Goal: Task Accomplishment & Management: Manage account settings

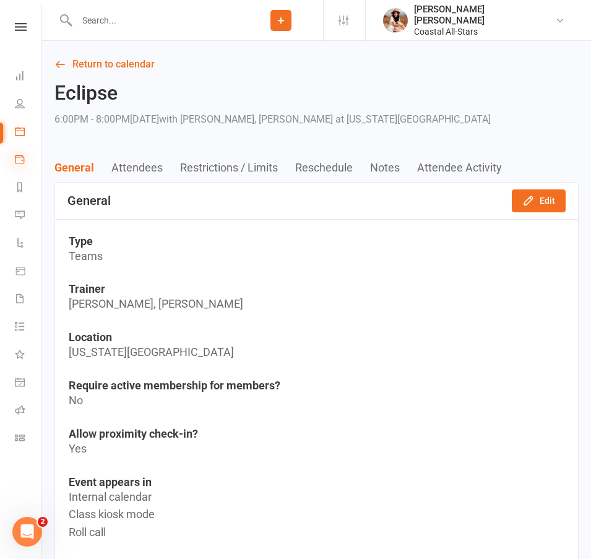
click at [20, 155] on icon at bounding box center [20, 159] width 10 height 10
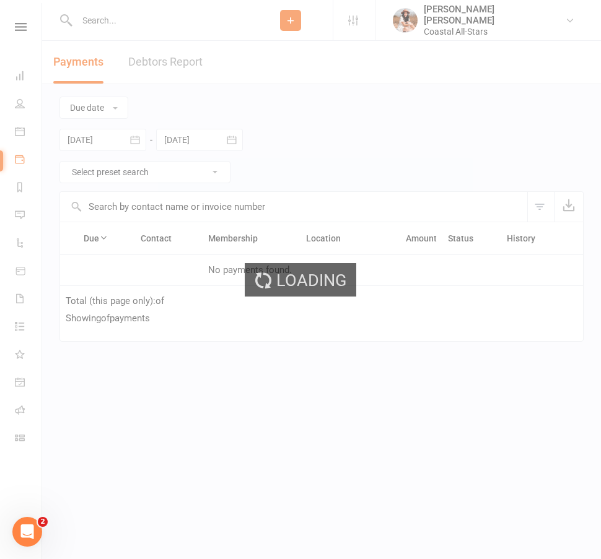
click at [25, 130] on div "Loading" at bounding box center [300, 279] width 601 height 559
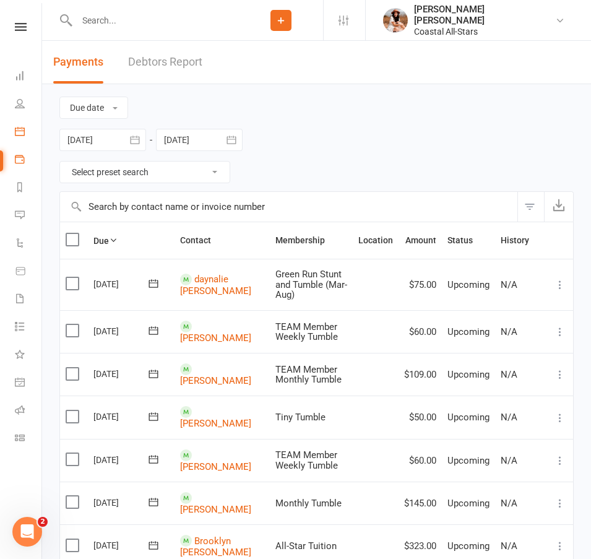
click at [25, 130] on link "Calendar" at bounding box center [29, 133] width 28 height 28
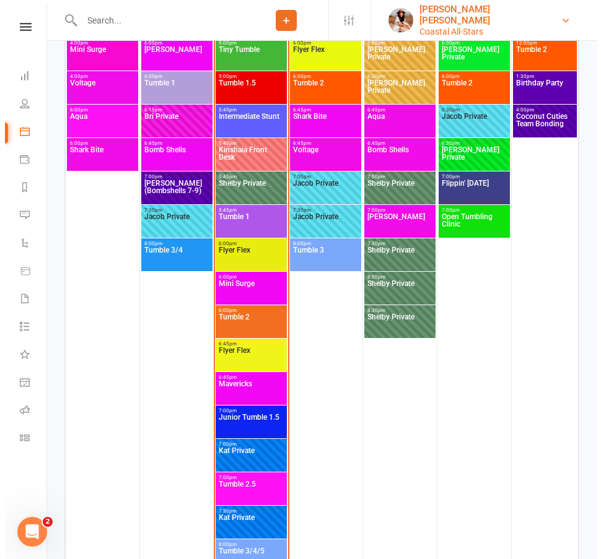
scroll to position [2445, 0]
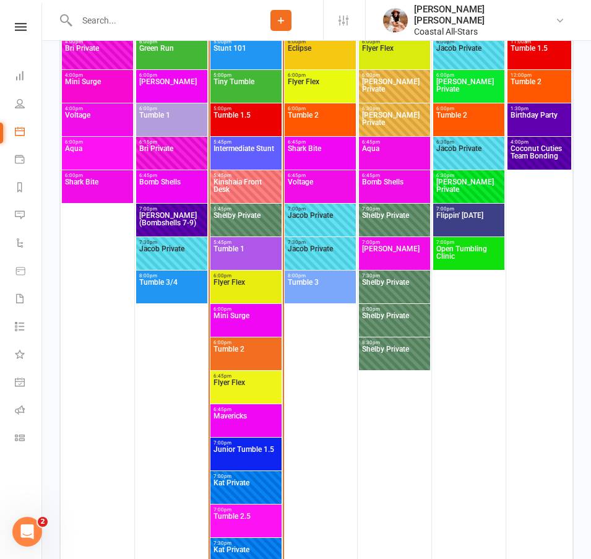
click at [251, 386] on span "Flyer Flex" at bounding box center [246, 390] width 66 height 22
click at [251, 386] on body "Prospect Member Non-attending contact Class / event Appointment Membership plan…" at bounding box center [295, 196] width 591 height 5276
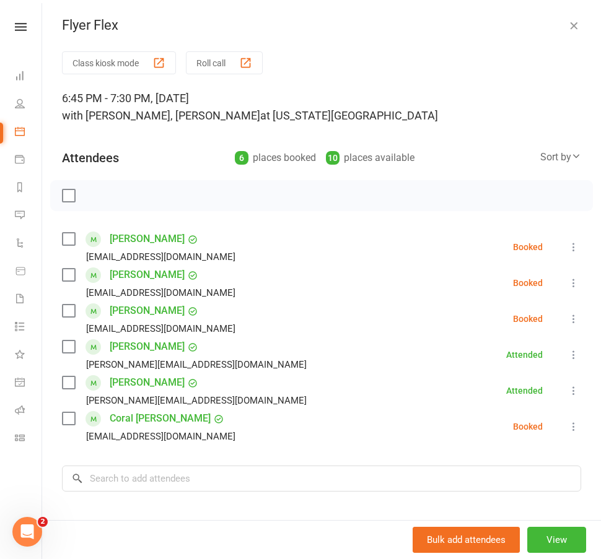
click at [567, 245] on icon at bounding box center [573, 247] width 12 height 12
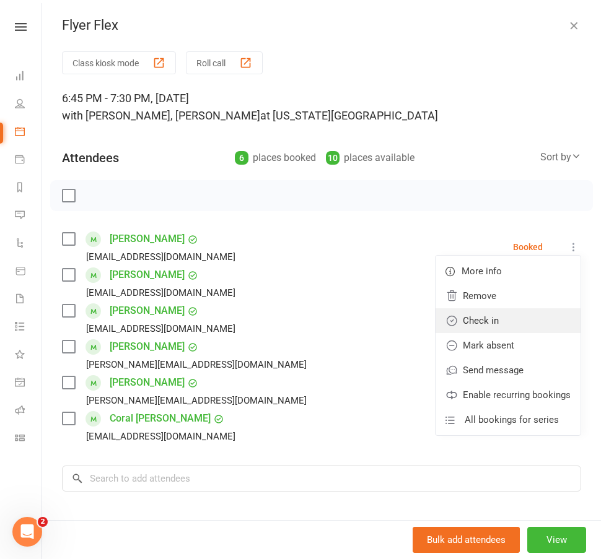
click at [468, 318] on link "Check in" at bounding box center [507, 320] width 145 height 25
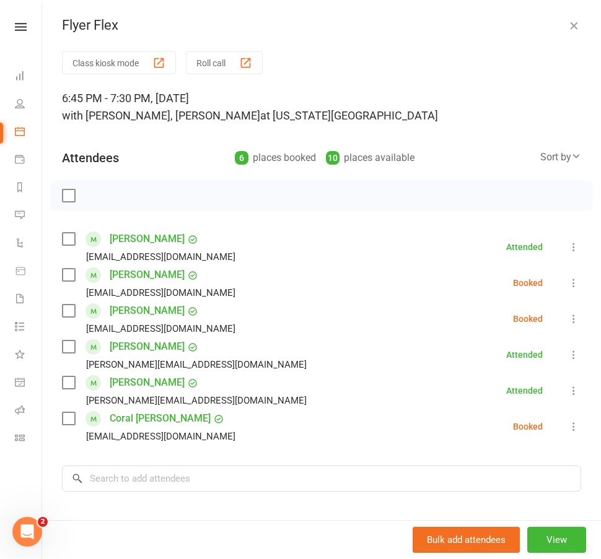
click at [446, 129] on div "Class kiosk mode Roll call 6:45 PM - 7:30 PM, [DATE] with [PERSON_NAME], [PERSO…" at bounding box center [321, 359] width 559 height 616
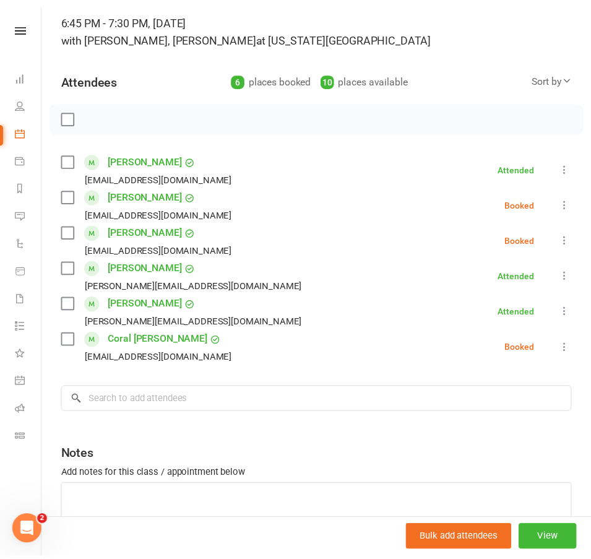
scroll to position [0, 0]
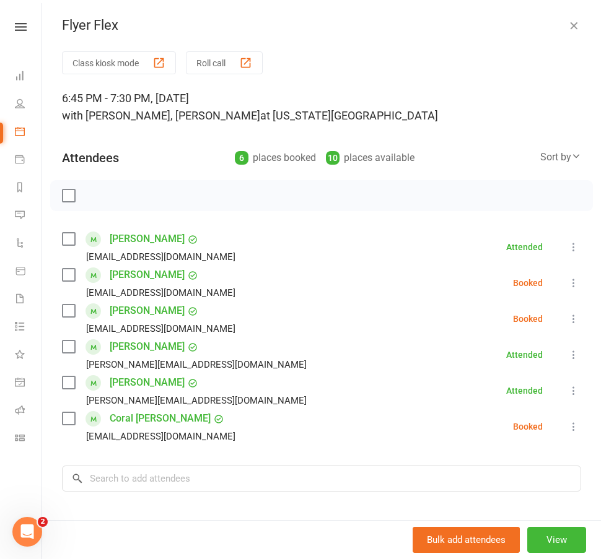
click at [567, 25] on icon "button" at bounding box center [573, 25] width 12 height 12
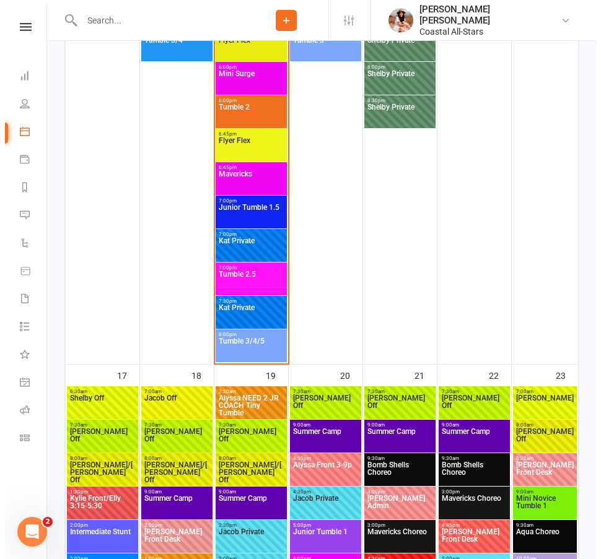
scroll to position [2644, 0]
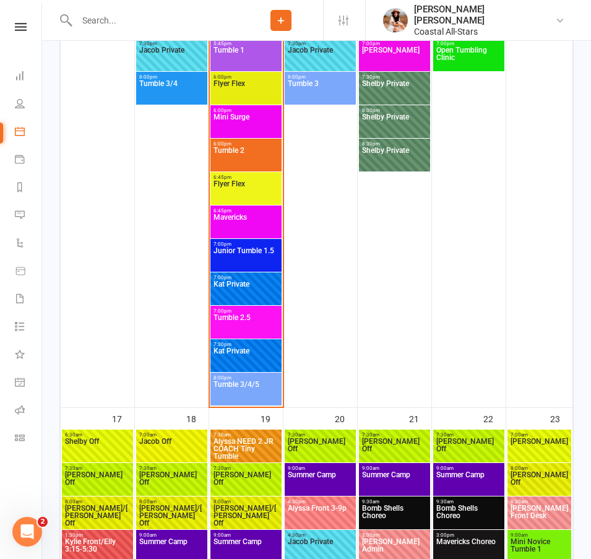
click at [257, 251] on span "Junior Tumble 1.5" at bounding box center [246, 258] width 66 height 22
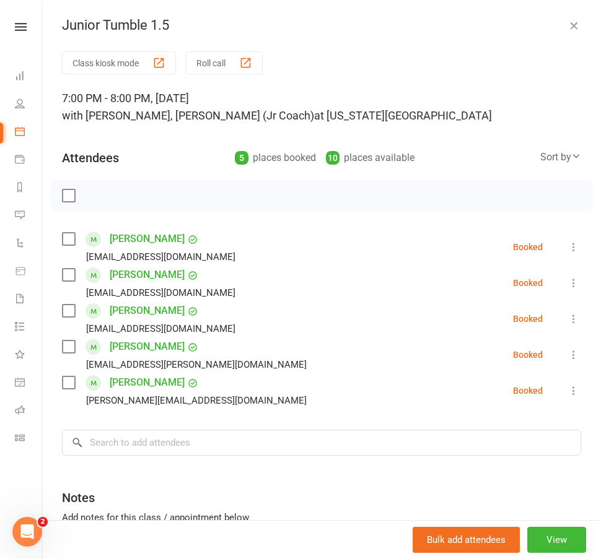
click at [567, 250] on icon at bounding box center [573, 247] width 12 height 12
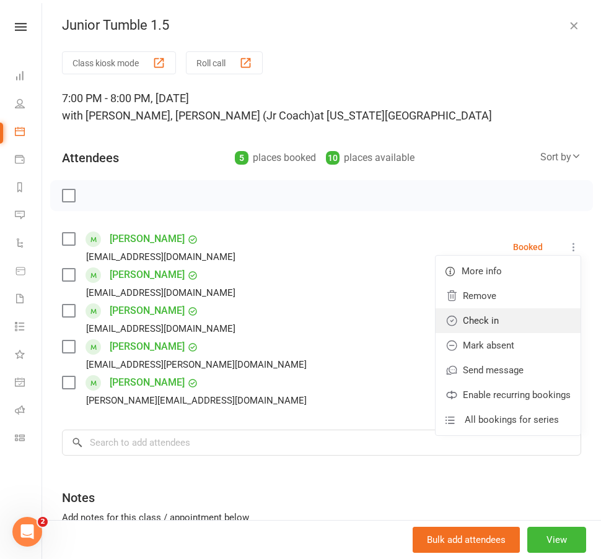
click at [475, 321] on link "Check in" at bounding box center [507, 320] width 145 height 25
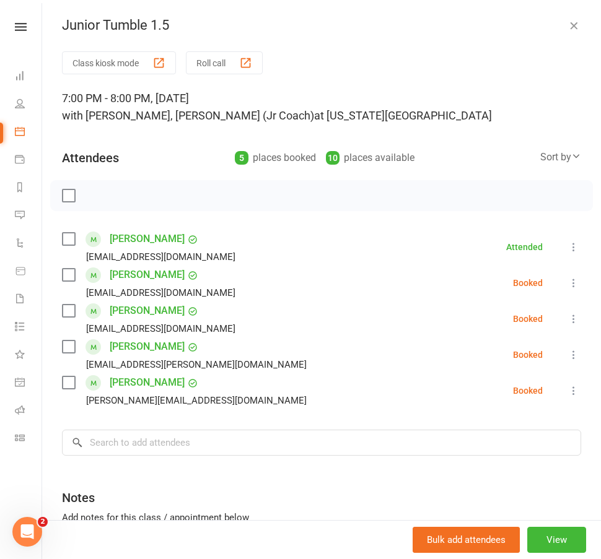
click at [566, 32] on button "button" at bounding box center [573, 25] width 15 height 15
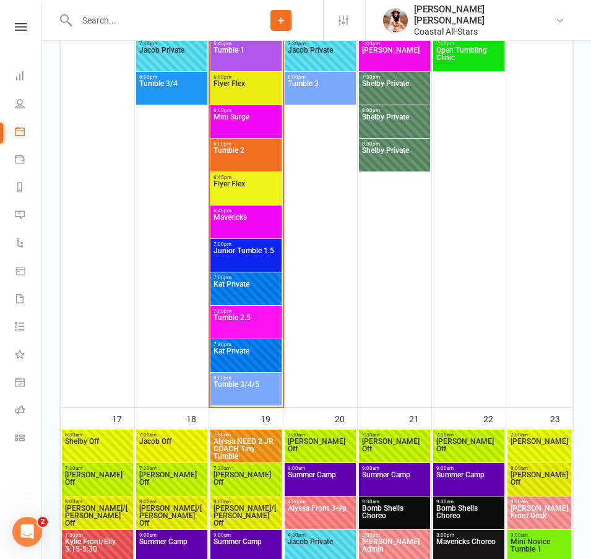
click at [264, 194] on span "Flyer Flex" at bounding box center [246, 191] width 66 height 22
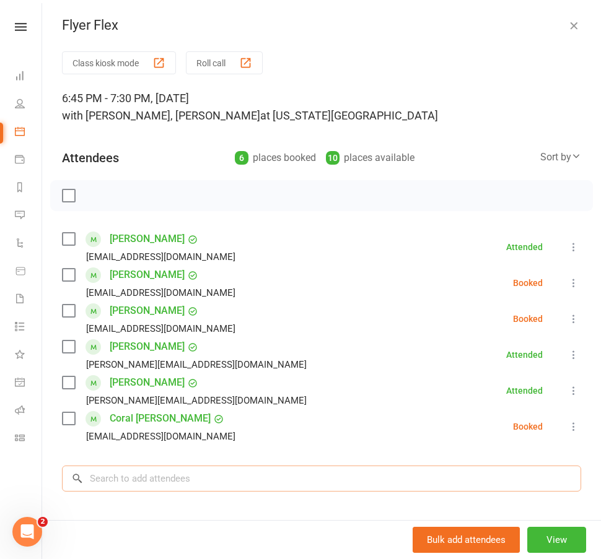
click at [267, 469] on input "search" at bounding box center [321, 479] width 519 height 26
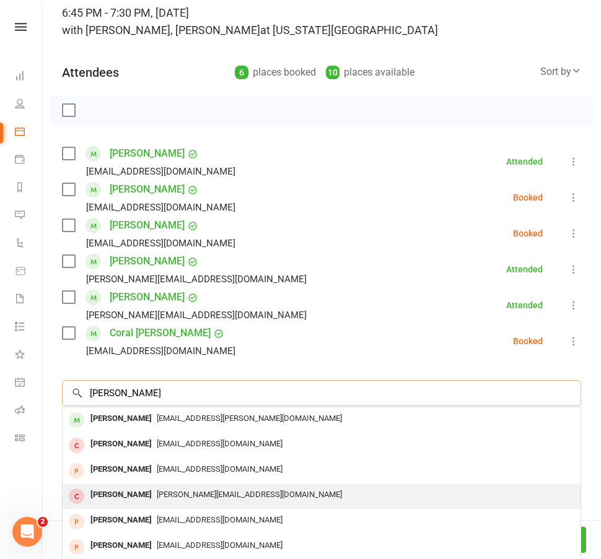
scroll to position [147, 0]
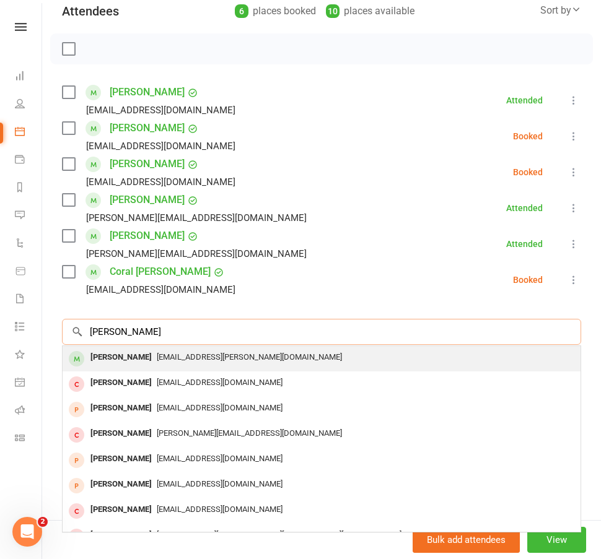
type input "[PERSON_NAME]"
click at [157, 353] on span "[EMAIL_ADDRESS][PERSON_NAME][DOMAIN_NAME]" at bounding box center [249, 356] width 185 height 9
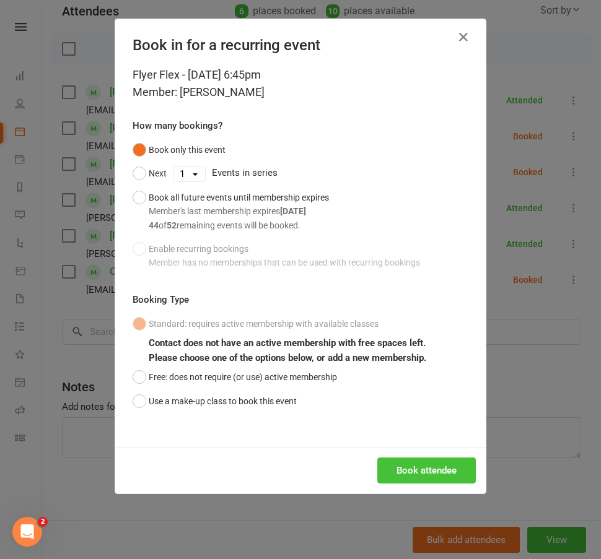
click at [435, 473] on button "Book attendee" at bounding box center [426, 471] width 98 height 26
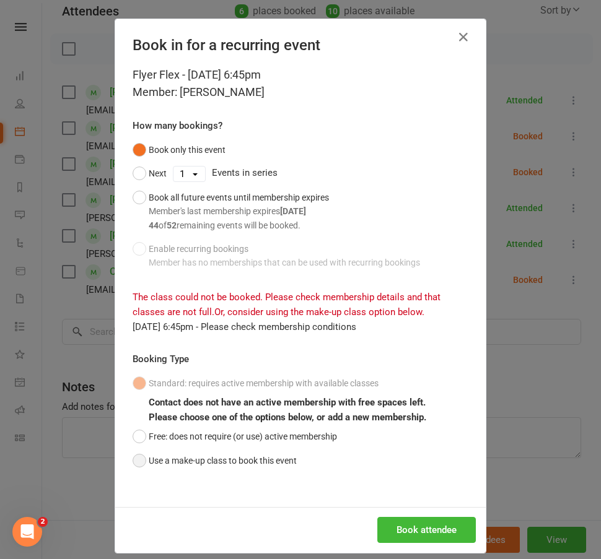
click at [133, 457] on button "Use a make-up class to book this event" at bounding box center [215, 461] width 164 height 24
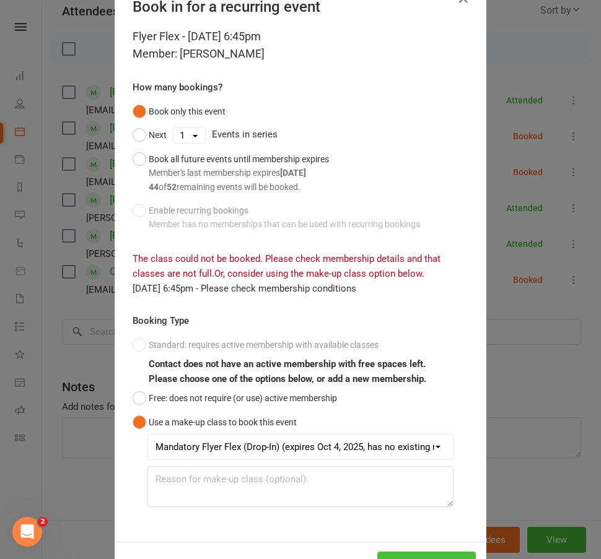
scroll to position [86, 0]
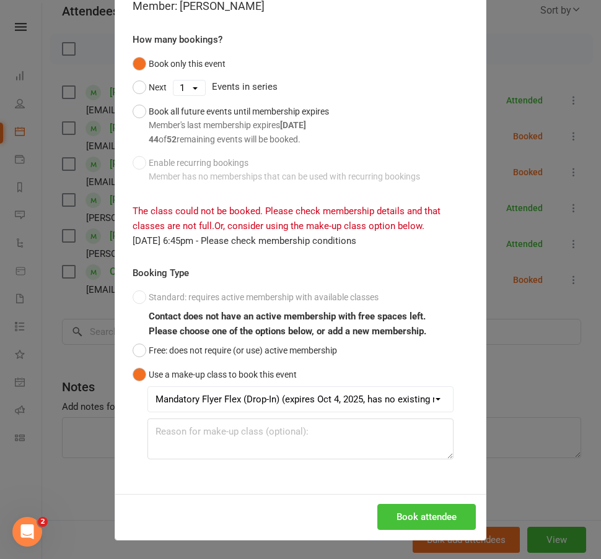
click at [429, 514] on button "Book attendee" at bounding box center [426, 517] width 98 height 26
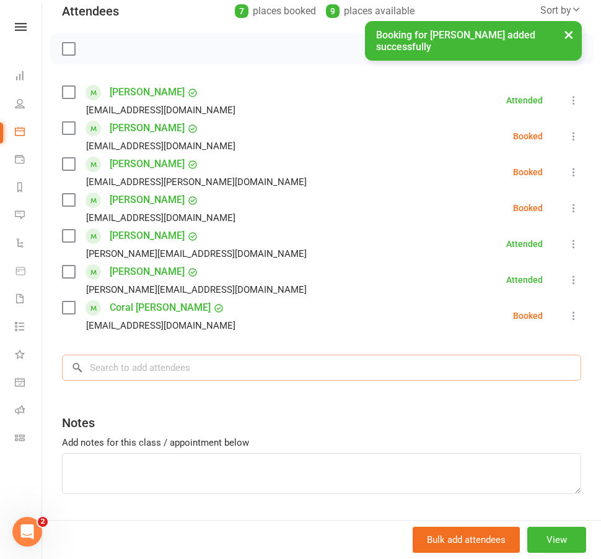
click at [154, 363] on input "search" at bounding box center [321, 368] width 519 height 26
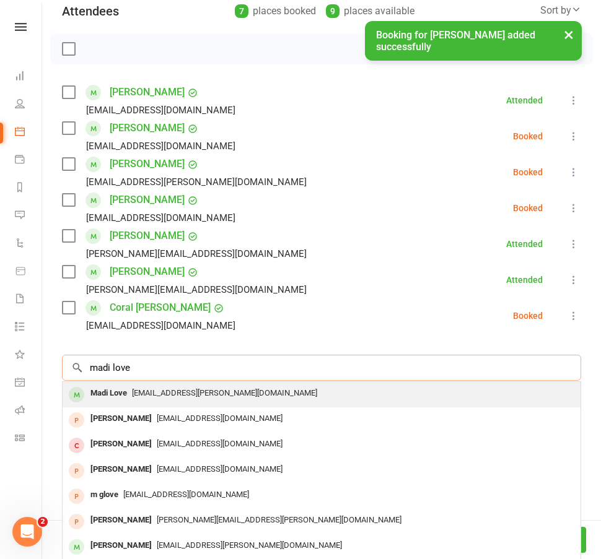
type input "madi love"
click at [150, 390] on span "[EMAIL_ADDRESS][PERSON_NAME][DOMAIN_NAME]" at bounding box center [224, 392] width 185 height 9
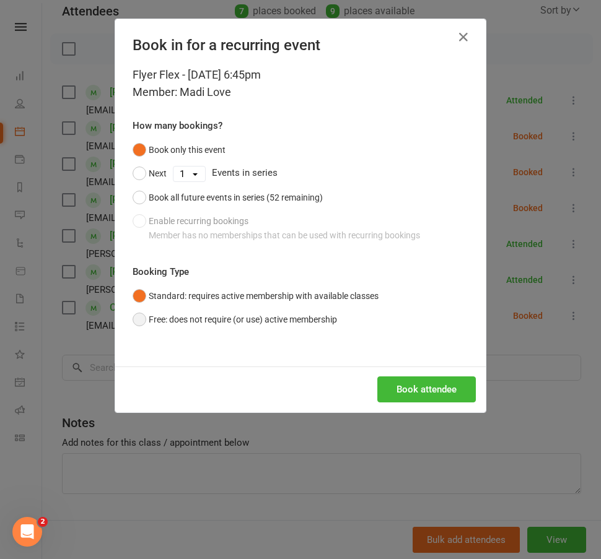
click at [295, 331] on button "Free: does not require (or use) active membership" at bounding box center [235, 320] width 204 height 24
click at [317, 309] on button "Free: does not require (or use) active membership" at bounding box center [235, 320] width 204 height 24
click at [344, 300] on button "Standard: requires active membership with available classes" at bounding box center [256, 296] width 246 height 24
click at [428, 398] on button "Book attendee" at bounding box center [426, 390] width 98 height 26
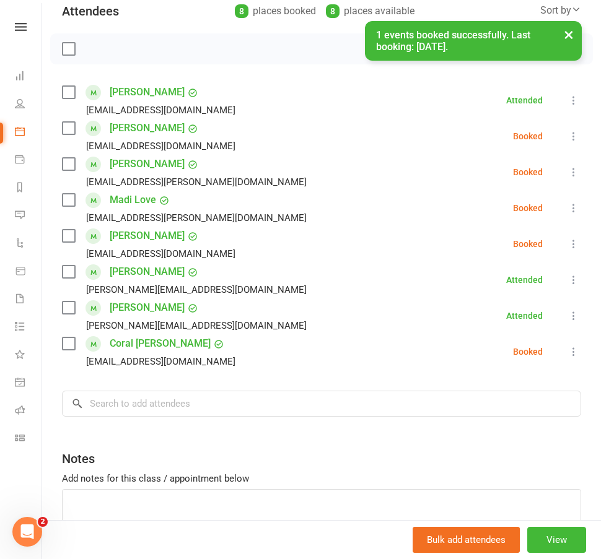
click at [567, 170] on icon at bounding box center [573, 172] width 12 height 12
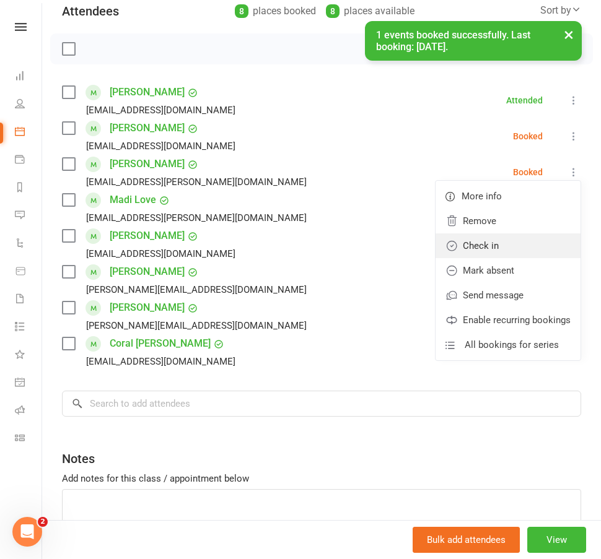
click at [467, 250] on link "Check in" at bounding box center [507, 245] width 145 height 25
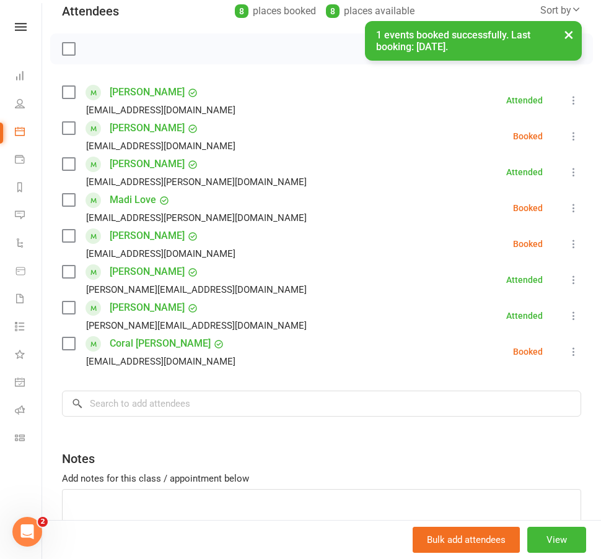
click at [567, 212] on icon at bounding box center [573, 208] width 12 height 12
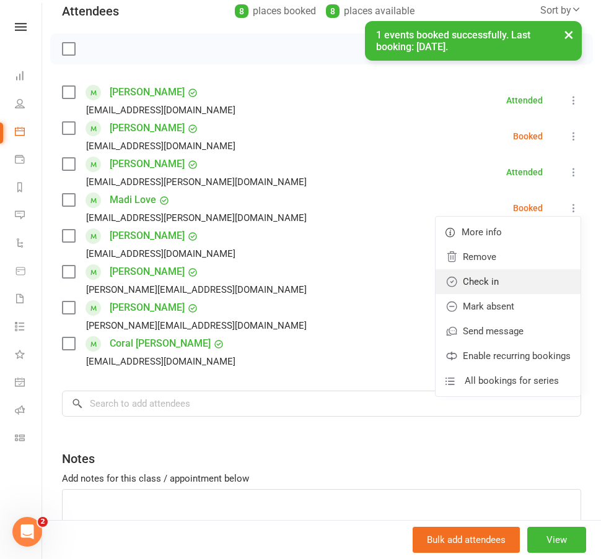
click at [477, 281] on link "Check in" at bounding box center [507, 281] width 145 height 25
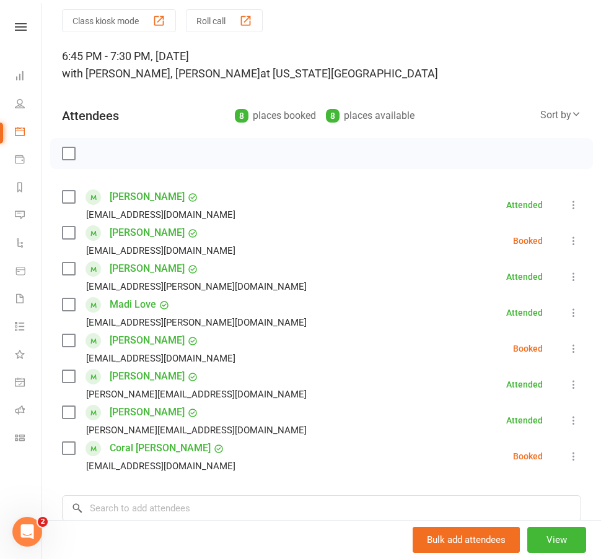
scroll to position [0, 0]
